Goal: Task Accomplishment & Management: Manage account settings

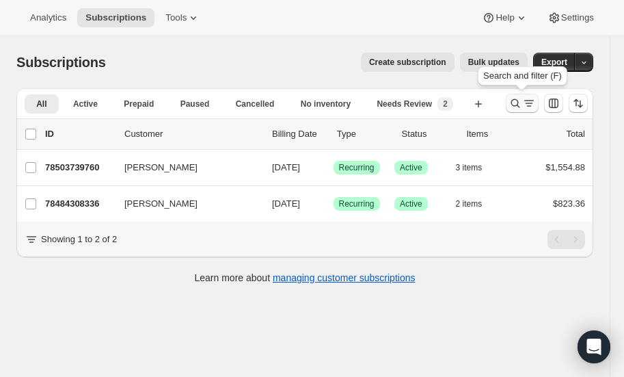
click at [517, 96] on icon "Search and filter results" at bounding box center [516, 103] width 14 height 14
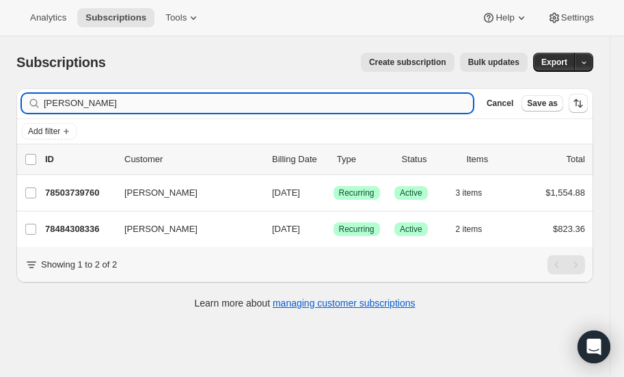
click at [96, 97] on input "[PERSON_NAME]" at bounding box center [258, 103] width 429 height 19
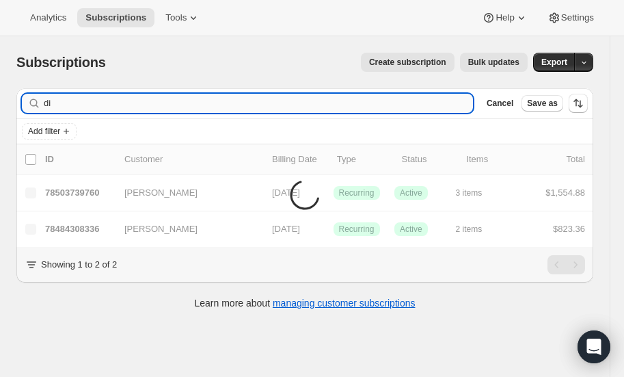
type input "d"
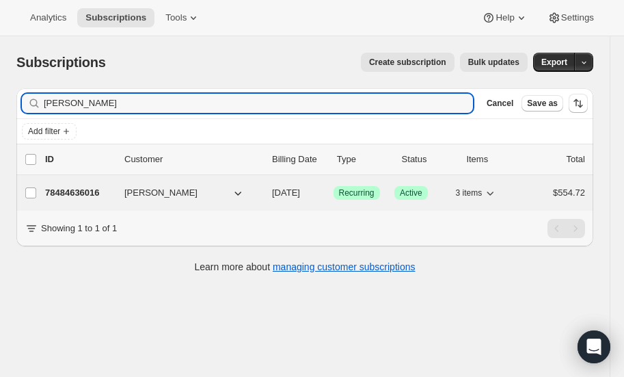
type input "[PERSON_NAME]"
click at [83, 186] on p "78484636016" at bounding box center [79, 193] width 68 height 14
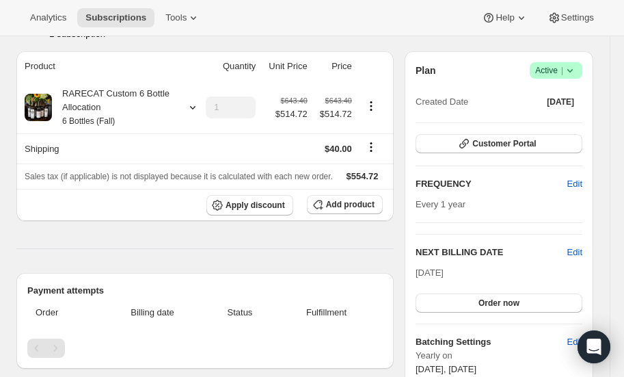
scroll to position [80, 0]
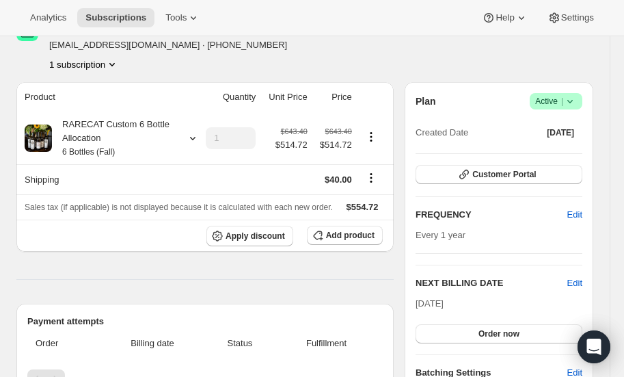
click at [573, 99] on icon at bounding box center [570, 101] width 14 height 14
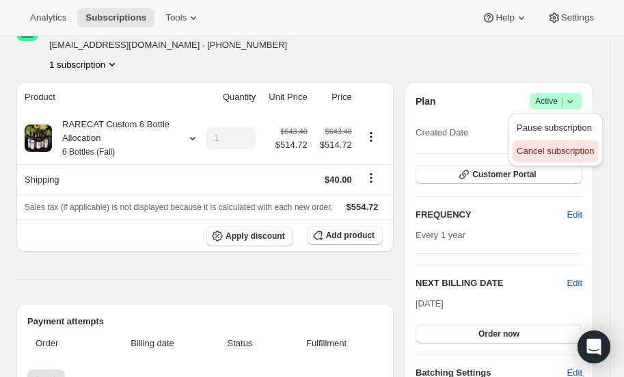
click at [543, 152] on span "Cancel subscription" at bounding box center [555, 151] width 77 height 10
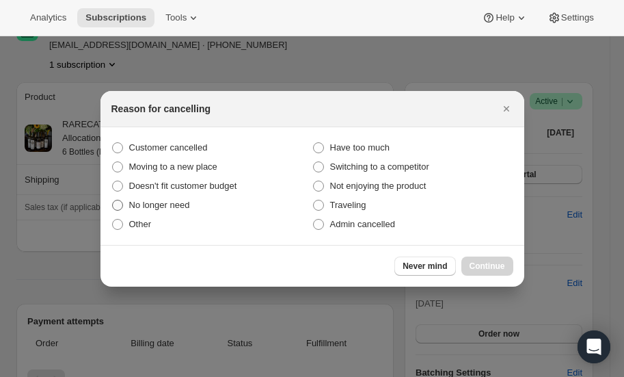
click at [119, 205] on span ":r7d:" at bounding box center [117, 205] width 11 height 11
click at [113, 200] on input "No longer need" at bounding box center [112, 200] width 1 height 1
radio input "true"
click at [483, 264] on span "Continue" at bounding box center [488, 265] width 36 height 11
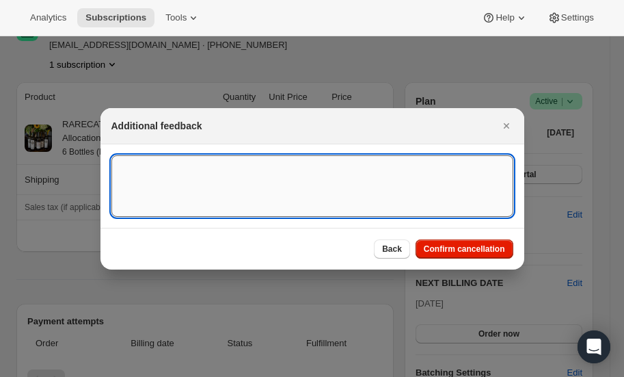
click at [215, 179] on textarea ":r7d:" at bounding box center [312, 186] width 402 height 62
type textarea "D"
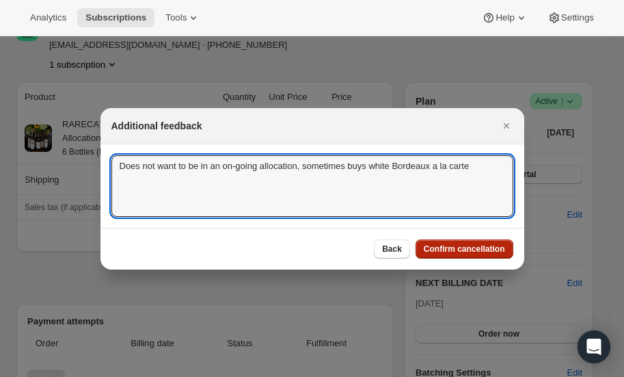
type textarea "Does not want to be in an on-going allocation, sometimes buys white Bordeaux a …"
click at [466, 245] on span "Confirm cancellation" at bounding box center [464, 248] width 81 height 11
